Goal: Navigation & Orientation: Go to known website

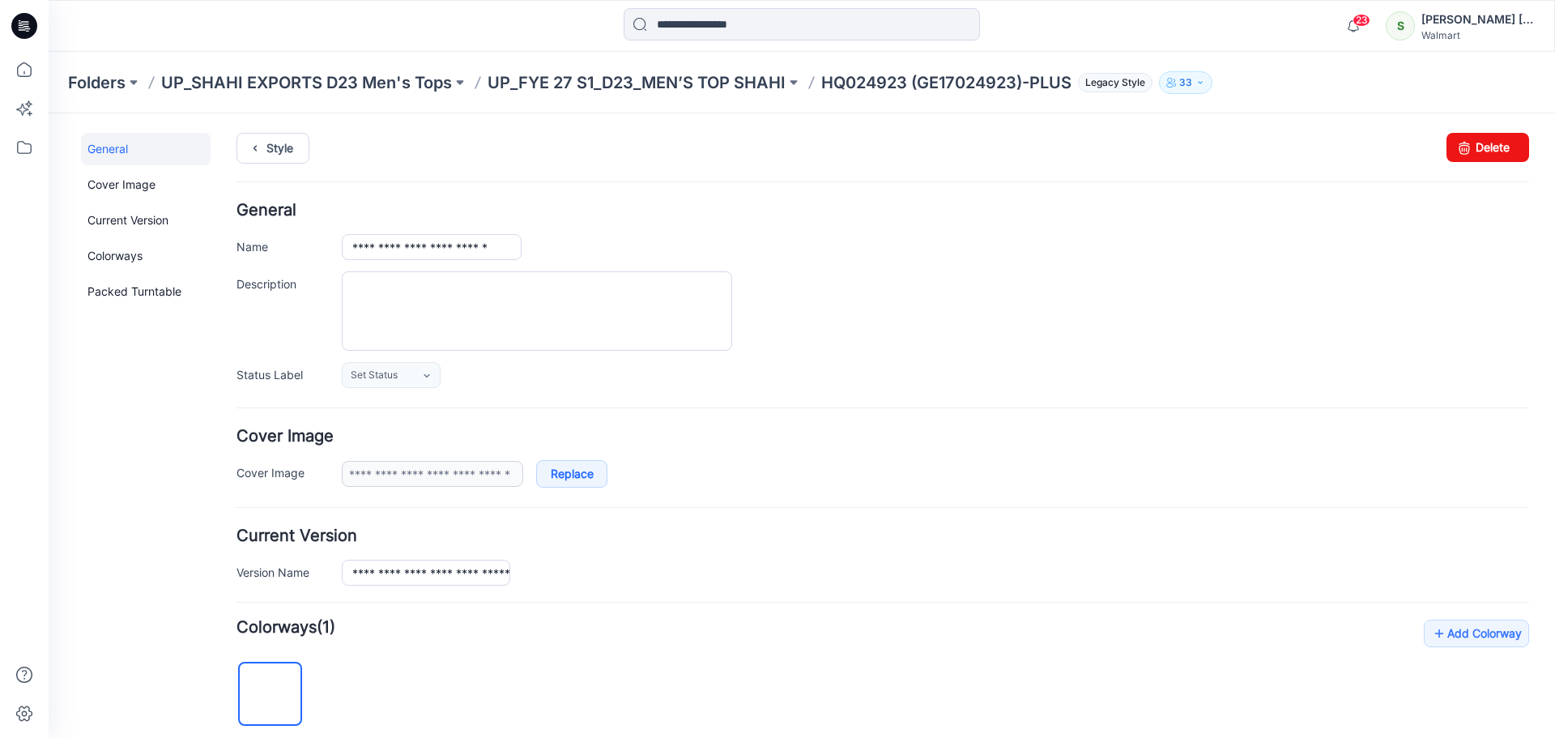
click at [25, 22] on icon at bounding box center [25, 21] width 8 height 1
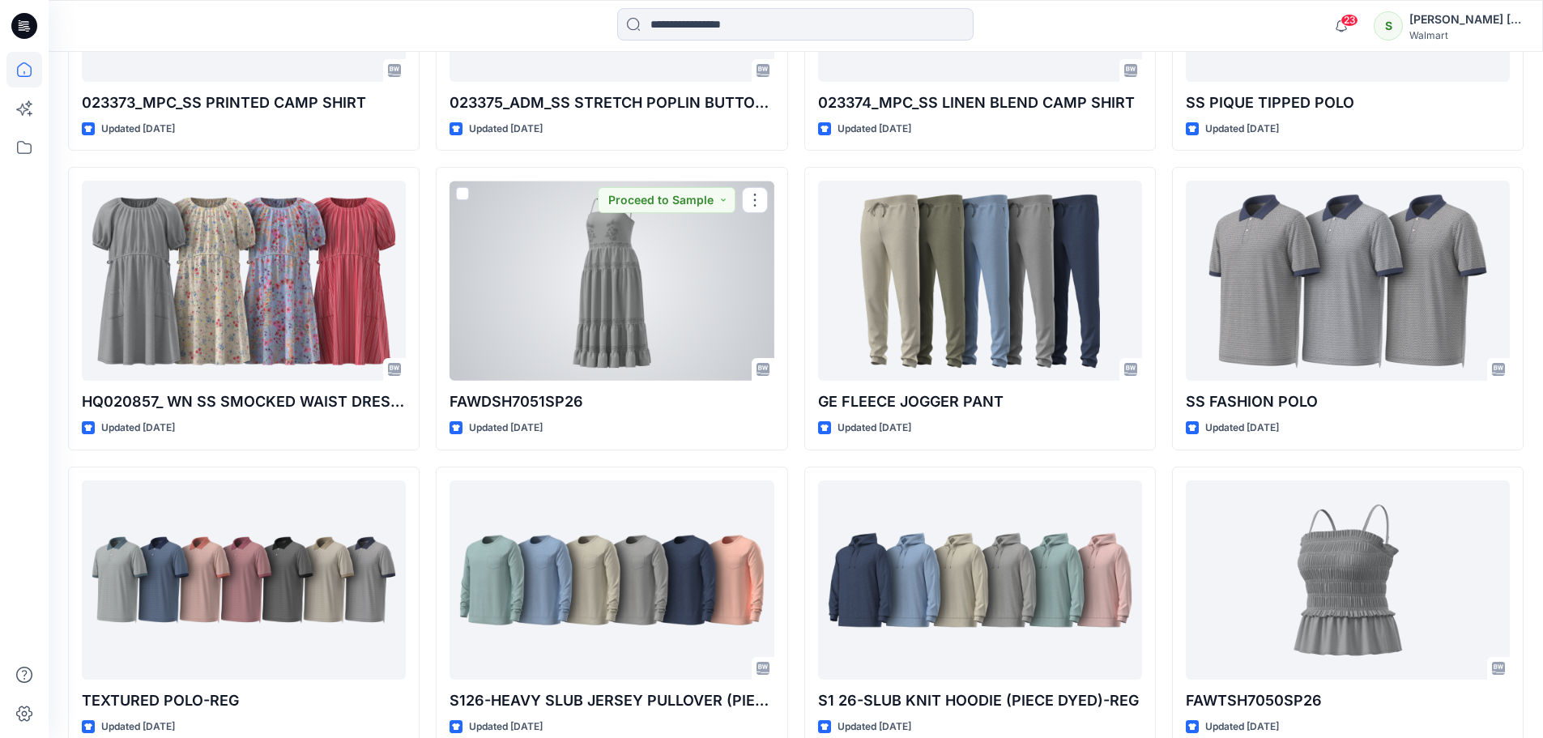
scroll to position [2107, 0]
